Goal: Navigation & Orientation: Go to known website

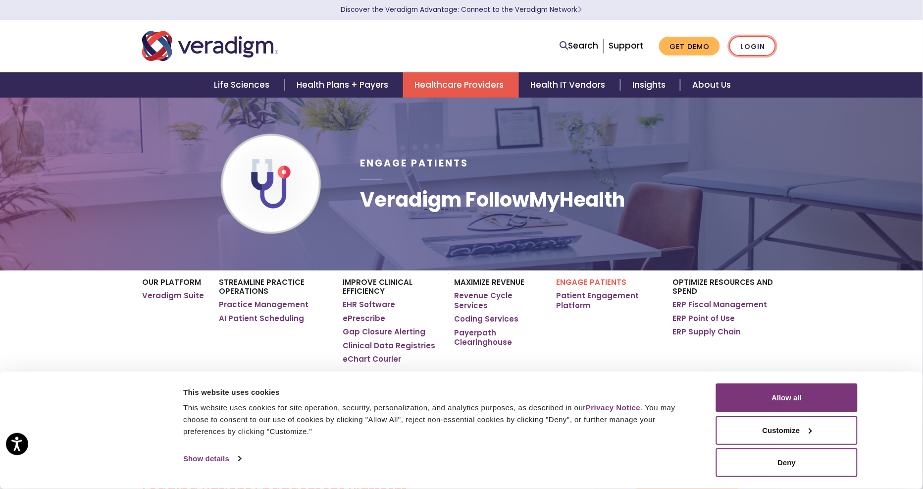
click at [755, 44] on link "Login" at bounding box center [752, 46] width 47 height 20
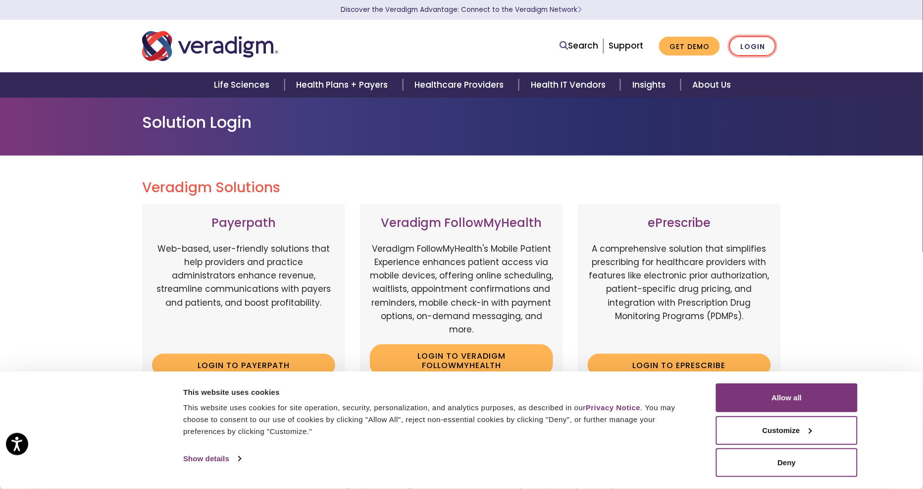
click at [755, 44] on link "Login" at bounding box center [752, 46] width 47 height 20
